Goal: Information Seeking & Learning: Learn about a topic

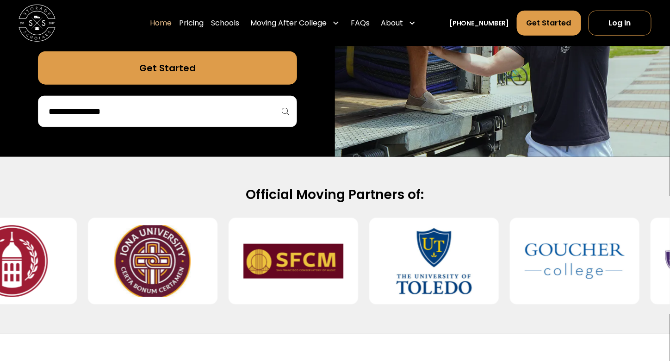
scroll to position [277, 0]
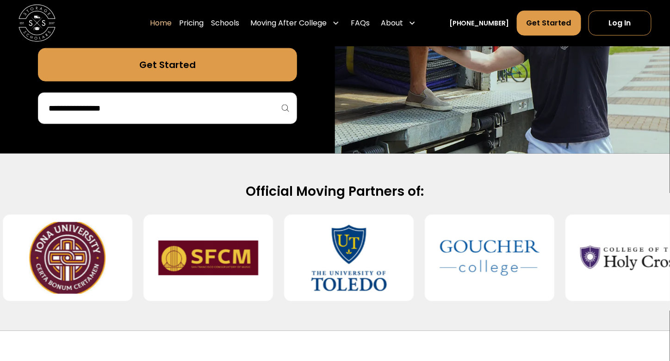
click at [137, 105] on input "search" at bounding box center [168, 108] width 240 height 16
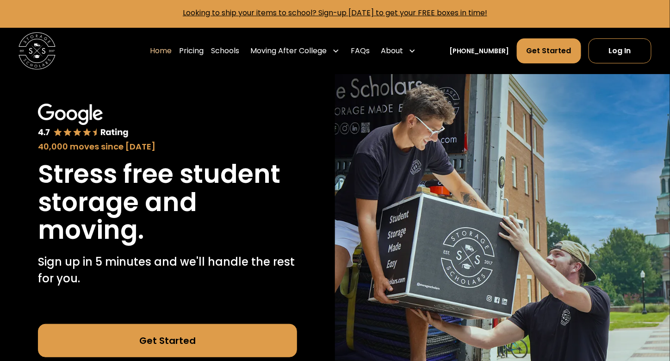
scroll to position [0, 0]
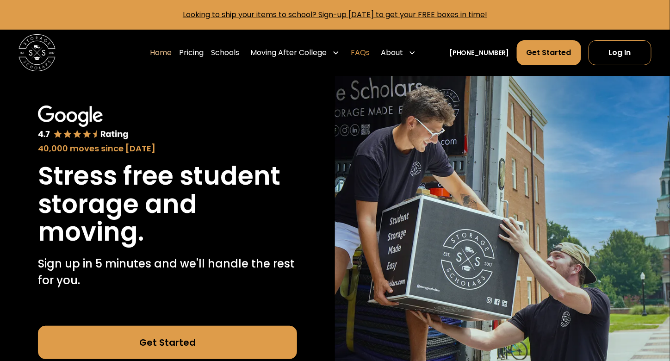
click at [369, 52] on link "FAQs" at bounding box center [359, 53] width 19 height 26
click at [203, 51] on link "Pricing" at bounding box center [191, 53] width 25 height 26
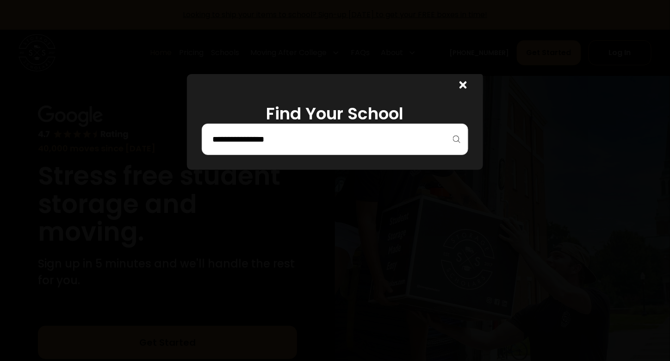
click at [258, 136] on input "search" at bounding box center [334, 139] width 247 height 16
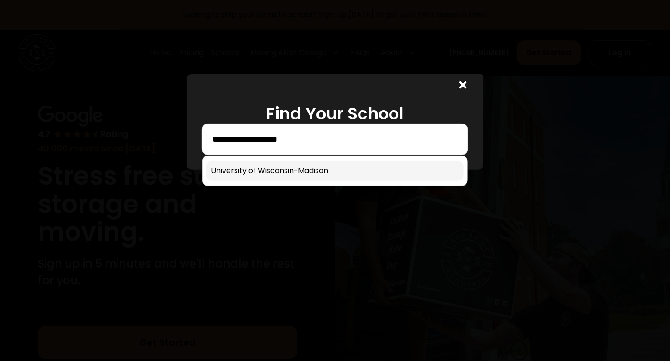
type input "**********"
click at [282, 165] on link at bounding box center [334, 170] width 257 height 20
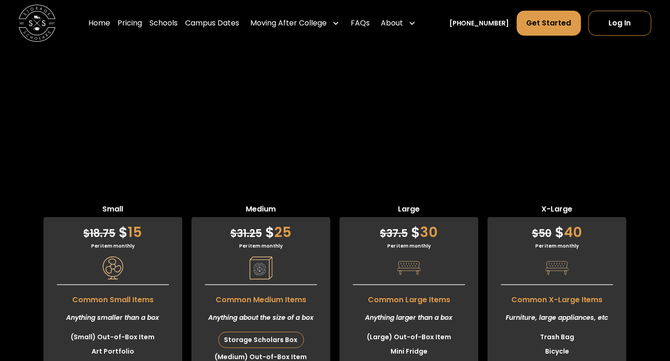
scroll to position [2122, 0]
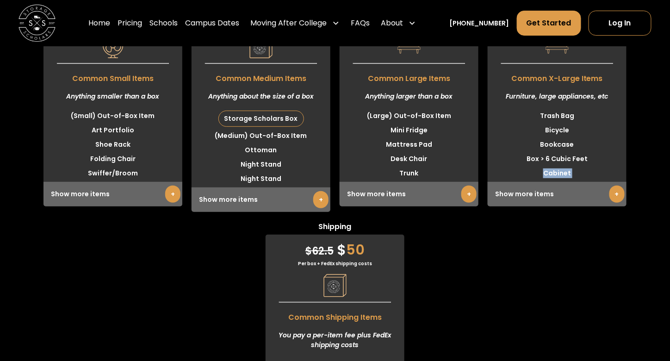
scroll to position [2388, 0]
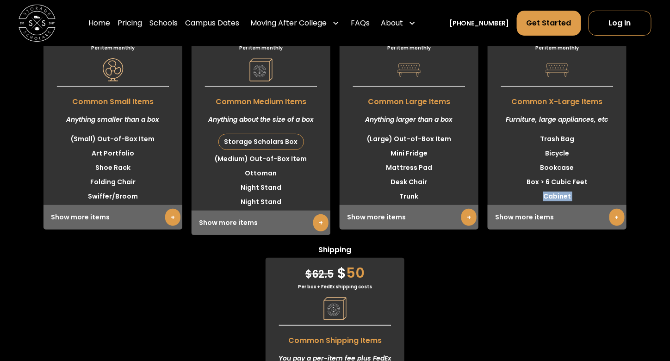
click at [616, 226] on link "+" at bounding box center [616, 217] width 15 height 17
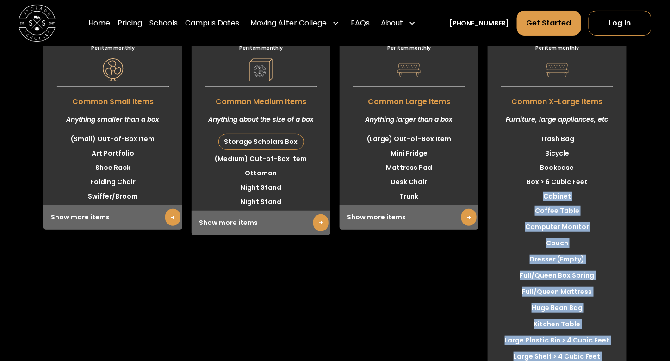
click at [600, 234] on li "Computer Monitor" at bounding box center [556, 227] width 139 height 14
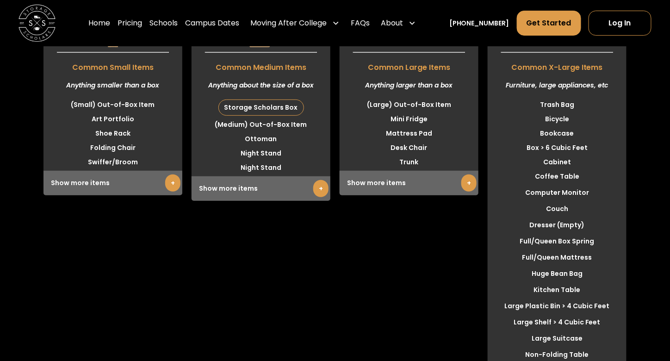
scroll to position [2434, 0]
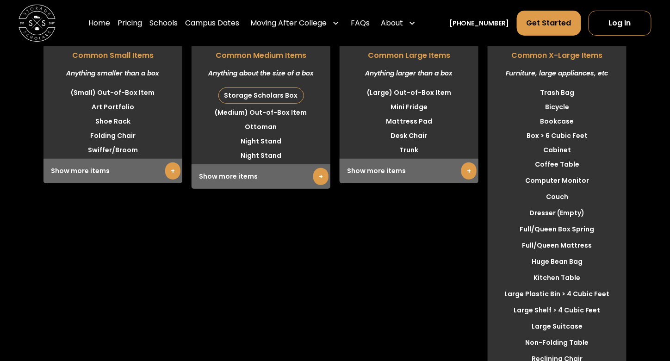
click at [471, 179] on link "+" at bounding box center [468, 170] width 15 height 17
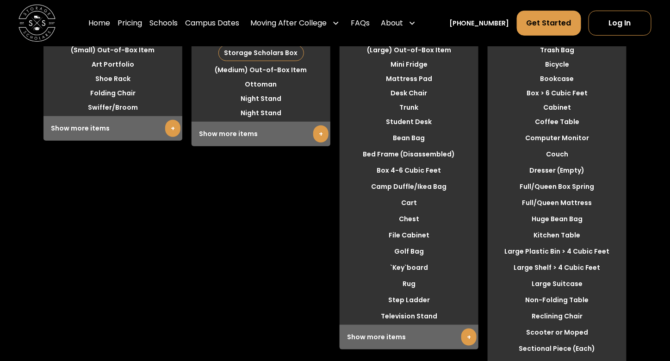
scroll to position [2480, 0]
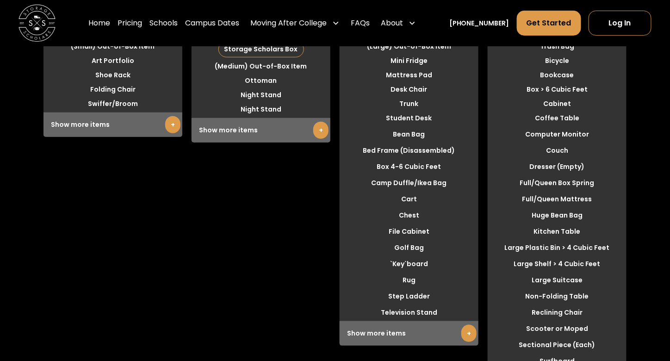
click at [535, 190] on li "Full/Queen Box Spring" at bounding box center [556, 183] width 139 height 14
click at [537, 206] on li "Full/Queen Mattress" at bounding box center [556, 199] width 139 height 14
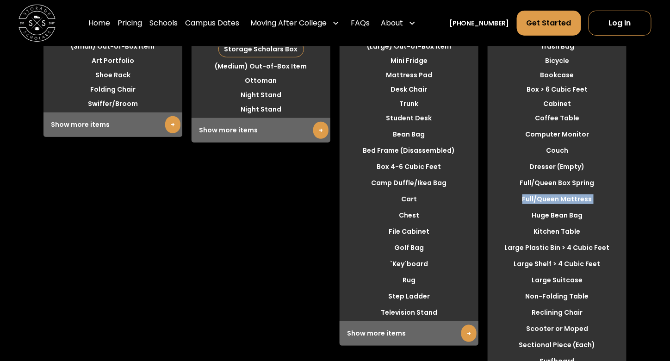
click at [537, 206] on li "Full/Queen Mattress" at bounding box center [556, 199] width 139 height 14
click at [552, 222] on li "Huge Bean Bag" at bounding box center [556, 215] width 139 height 14
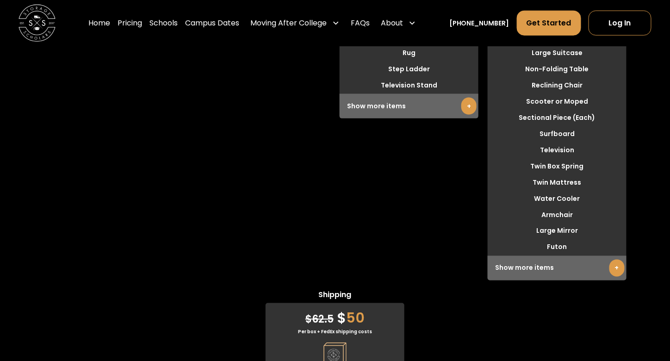
scroll to position [2711, 0]
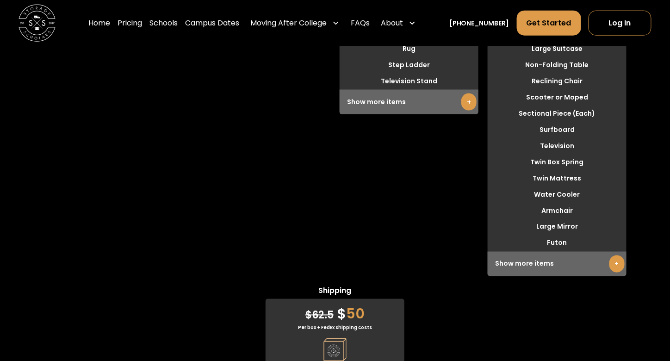
click at [553, 185] on li "Twin Mattress" at bounding box center [556, 178] width 139 height 14
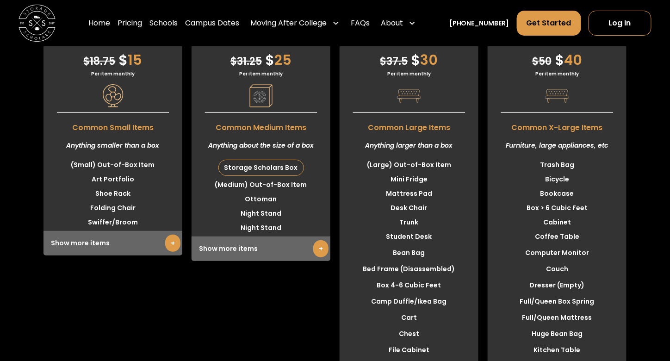
scroll to position [2480, 0]
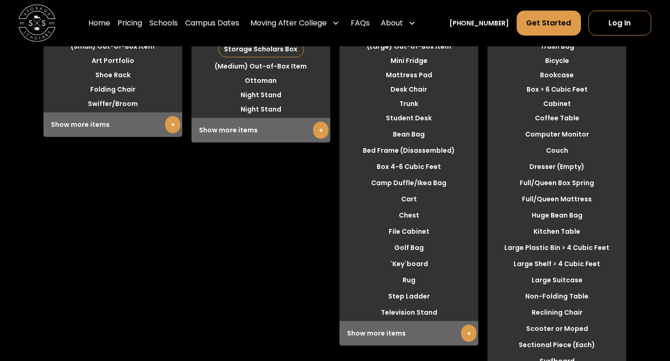
click at [546, 111] on li "Cabinet" at bounding box center [556, 104] width 139 height 14
click at [548, 97] on li "Box > 6 Cubic Feet" at bounding box center [556, 89] width 139 height 14
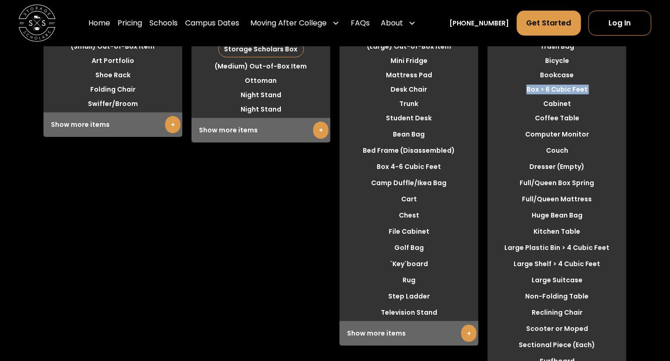
click at [548, 97] on li "Box > 6 Cubic Feet" at bounding box center [556, 89] width 139 height 14
click at [559, 82] on li "Bookcase" at bounding box center [556, 75] width 139 height 14
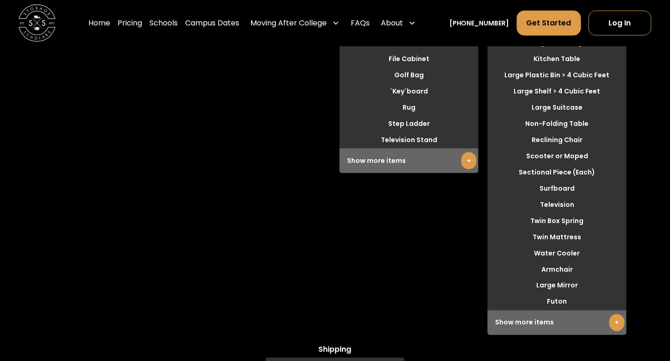
scroll to position [2665, 0]
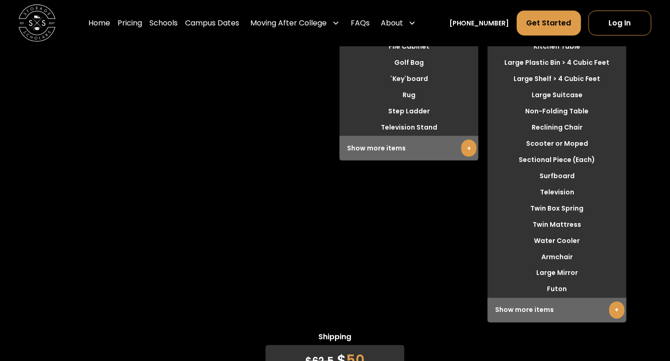
click at [541, 167] on li "Sectional Piece (Each)" at bounding box center [556, 160] width 139 height 14
click at [551, 183] on li "Surfboard" at bounding box center [556, 176] width 139 height 14
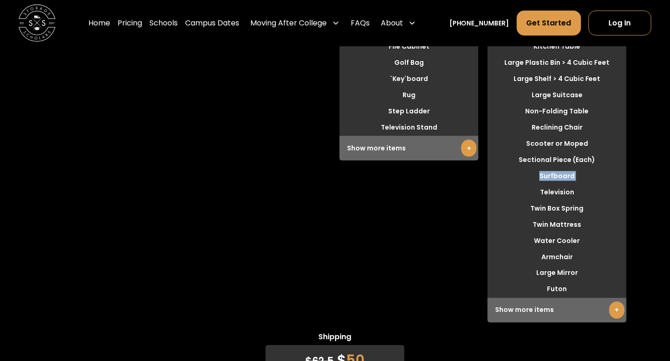
click at [551, 183] on li "Surfboard" at bounding box center [556, 176] width 139 height 14
click at [549, 199] on li "Television" at bounding box center [556, 192] width 139 height 14
click at [543, 215] on li "Twin Box Spring" at bounding box center [556, 208] width 139 height 14
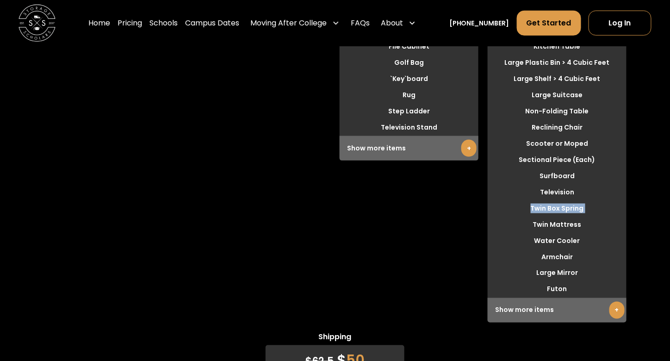
click at [543, 215] on li "Twin Box Spring" at bounding box center [556, 208] width 139 height 14
click at [551, 232] on li "Twin Mattress" at bounding box center [556, 224] width 139 height 14
click at [573, 183] on li "Surfboard" at bounding box center [556, 176] width 139 height 14
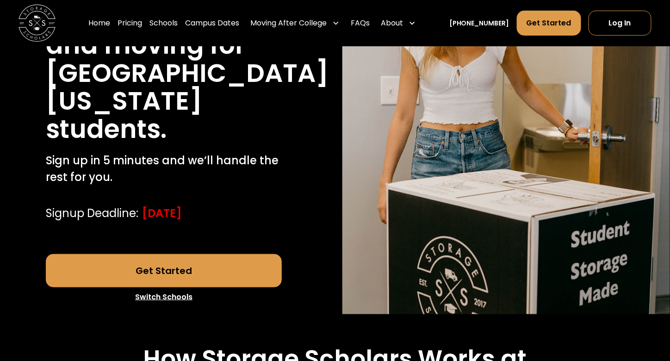
scroll to position [0, 0]
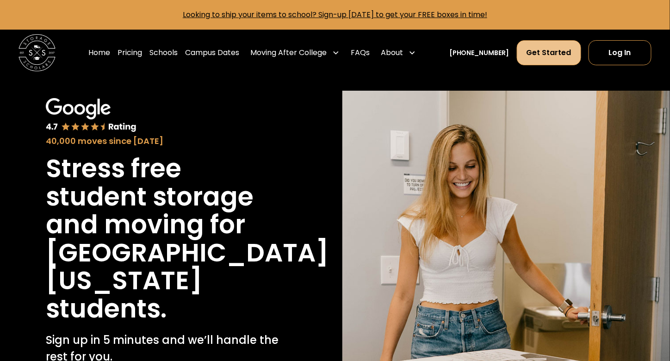
click at [553, 52] on link "Get Started" at bounding box center [548, 52] width 64 height 25
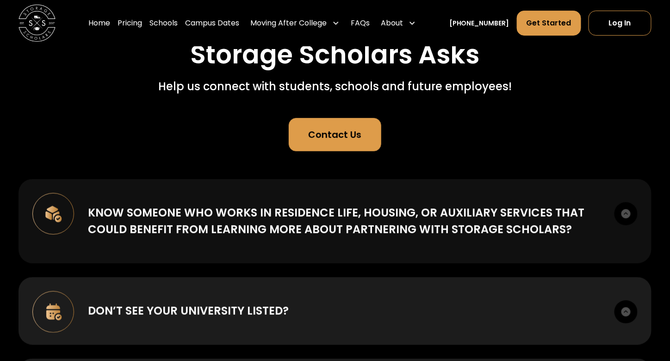
scroll to position [92, 0]
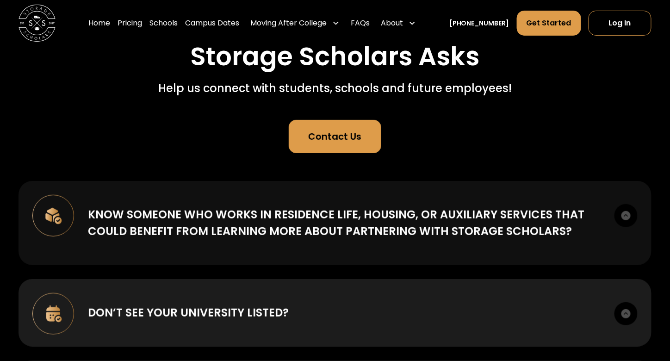
click at [191, 236] on div "Know someone who works in Residence Life, Housing, or Auxiliary Services that c…" at bounding box center [344, 222] width 512 height 33
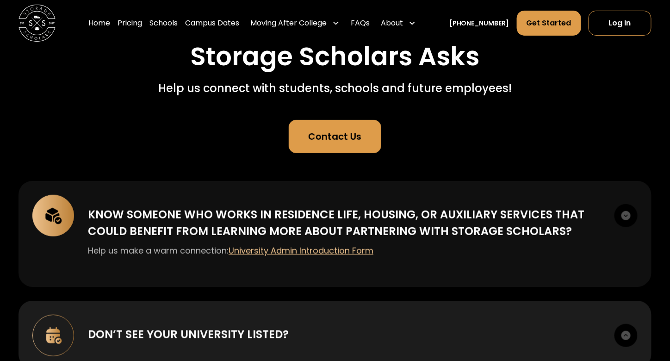
click at [193, 229] on div "Know someone who works in Residence Life, Housing, or Auxiliary Services that c…" at bounding box center [344, 222] width 512 height 33
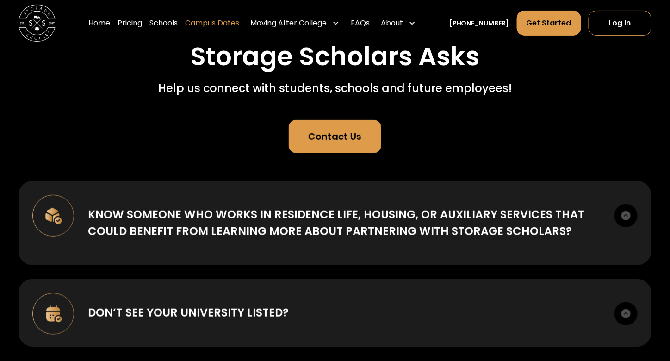
click at [215, 25] on link "Campus Dates" at bounding box center [212, 23] width 54 height 26
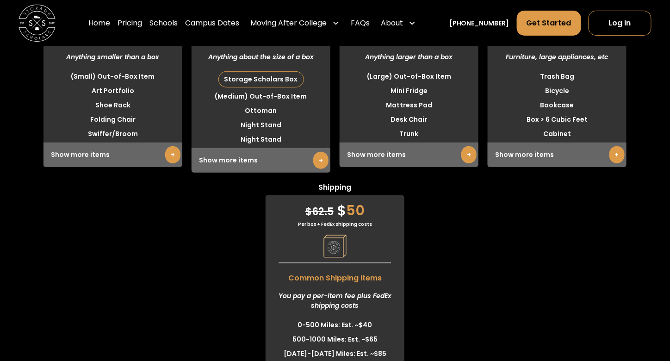
scroll to position [2451, 0]
click at [611, 163] on link "+" at bounding box center [616, 154] width 15 height 17
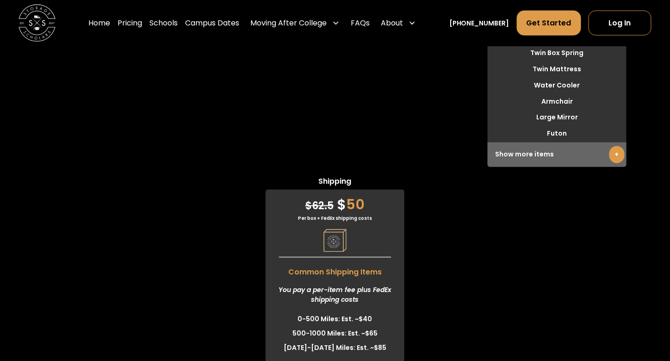
scroll to position [2728, 0]
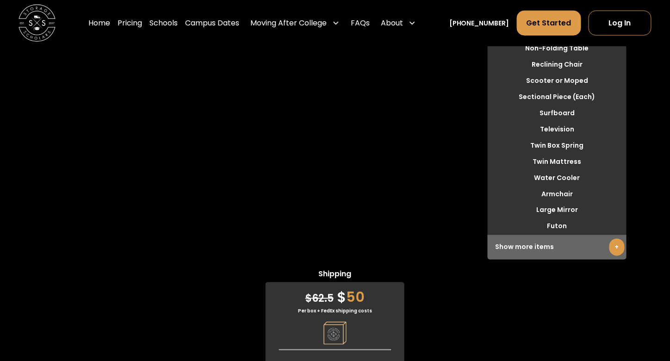
click at [545, 217] on li "Large Mirror" at bounding box center [556, 210] width 139 height 14
click at [557, 234] on li "Futon" at bounding box center [556, 226] width 139 height 14
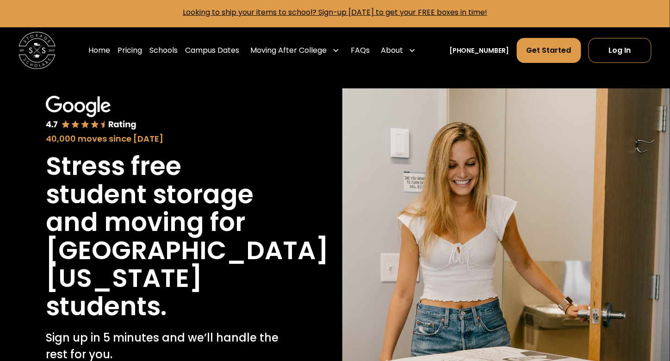
scroll to position [0, 0]
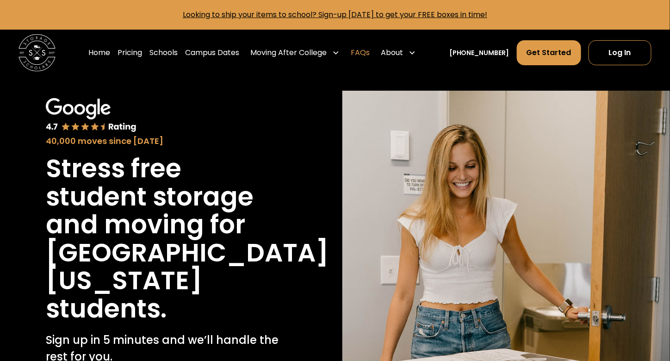
click at [369, 51] on link "FAQs" at bounding box center [359, 53] width 19 height 26
drag, startPoint x: 124, startPoint y: 56, endPoint x: 134, endPoint y: 53, distance: 9.8
click at [125, 56] on div "Home Pricing Schools Campus Dates Moving After College Apartment Moving Local M…" at bounding box center [253, 53] width 331 height 26
click at [134, 53] on link "Pricing" at bounding box center [129, 53] width 25 height 26
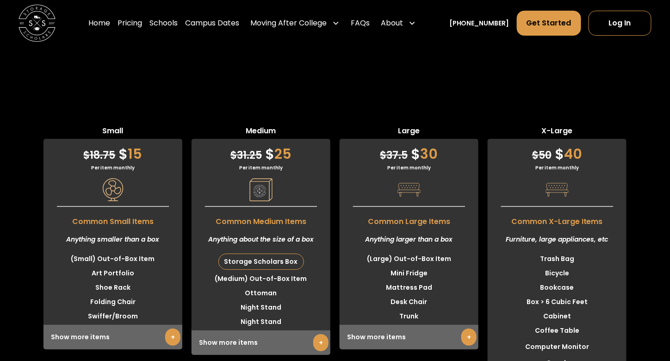
scroll to position [2240, 0]
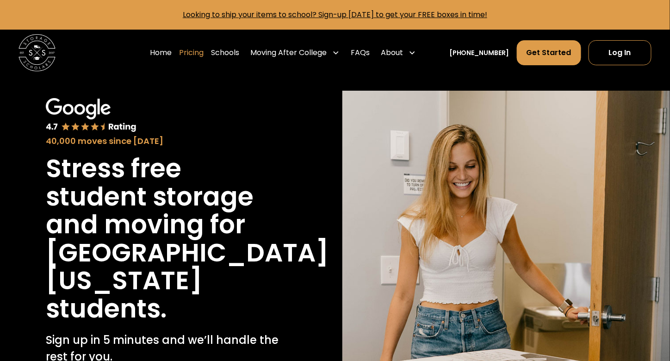
click at [202, 48] on link "Pricing" at bounding box center [191, 53] width 25 height 26
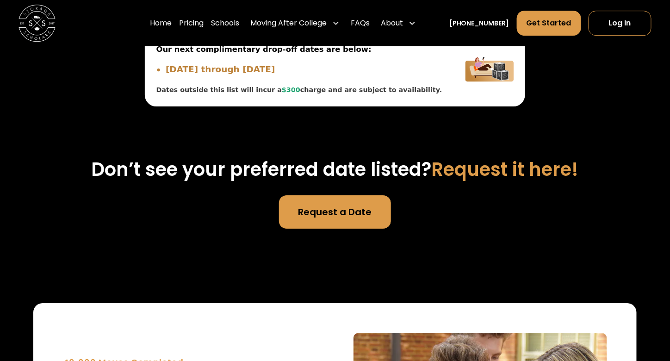
scroll to position [3257, 0]
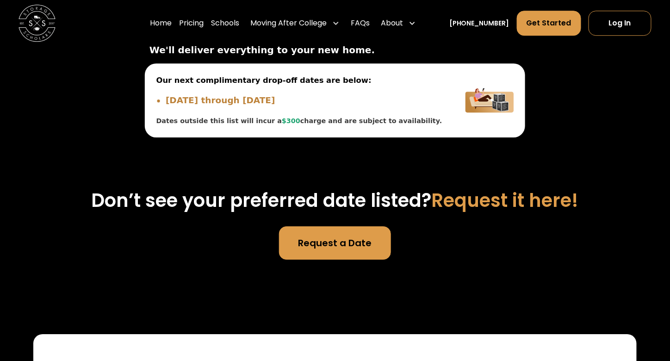
click at [247, 86] on span "Our next complimentary drop-off dates are below:" at bounding box center [299, 81] width 286 height 12
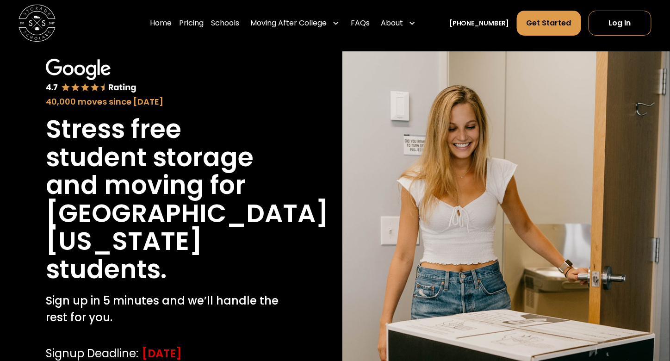
scroll to position [0, 0]
